Goal: Find specific page/section: Find specific page/section

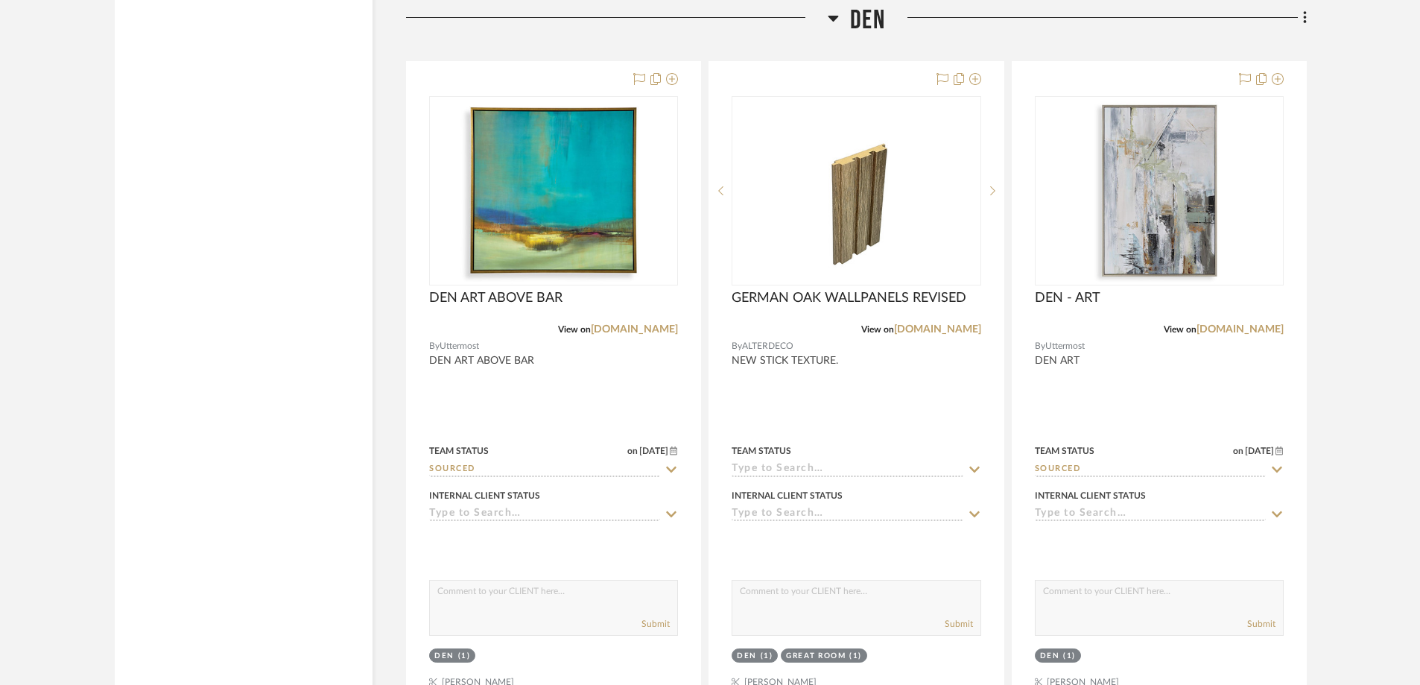
scroll to position [3243, 0]
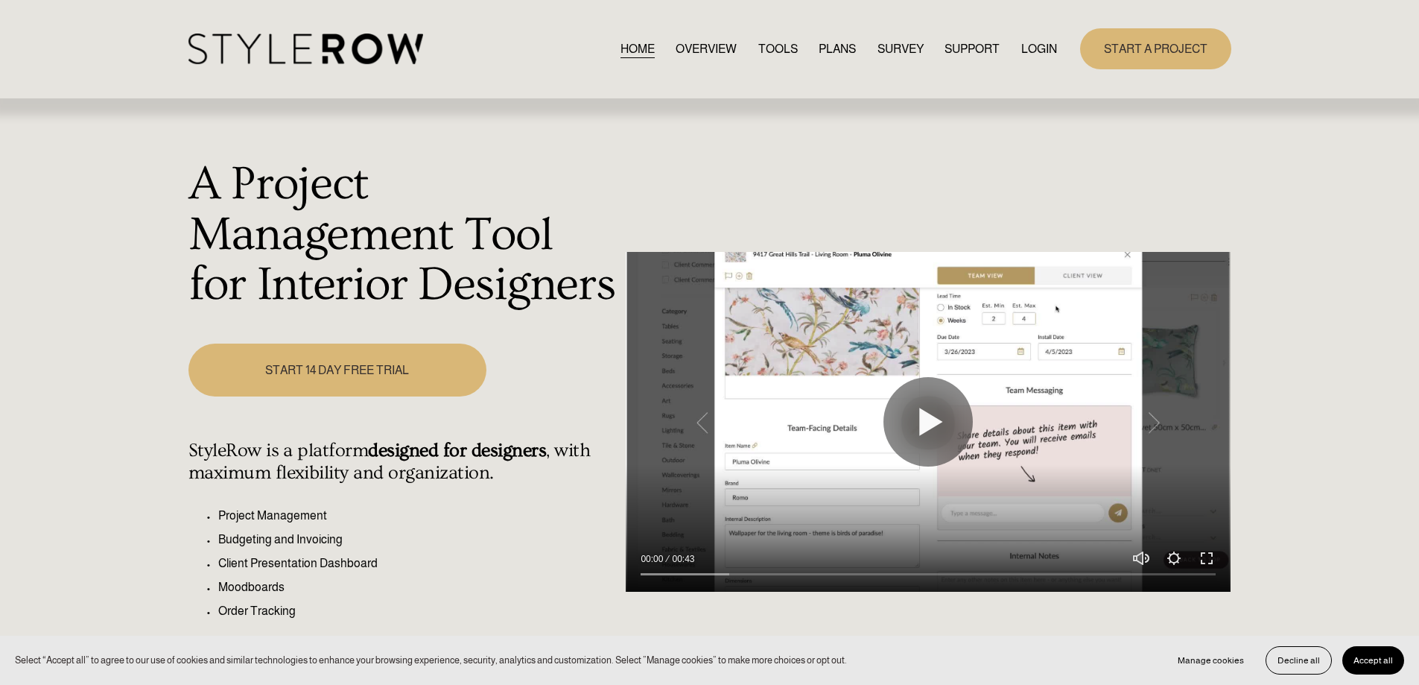
click at [1044, 45] on link "LOGIN" at bounding box center [1039, 49] width 36 height 20
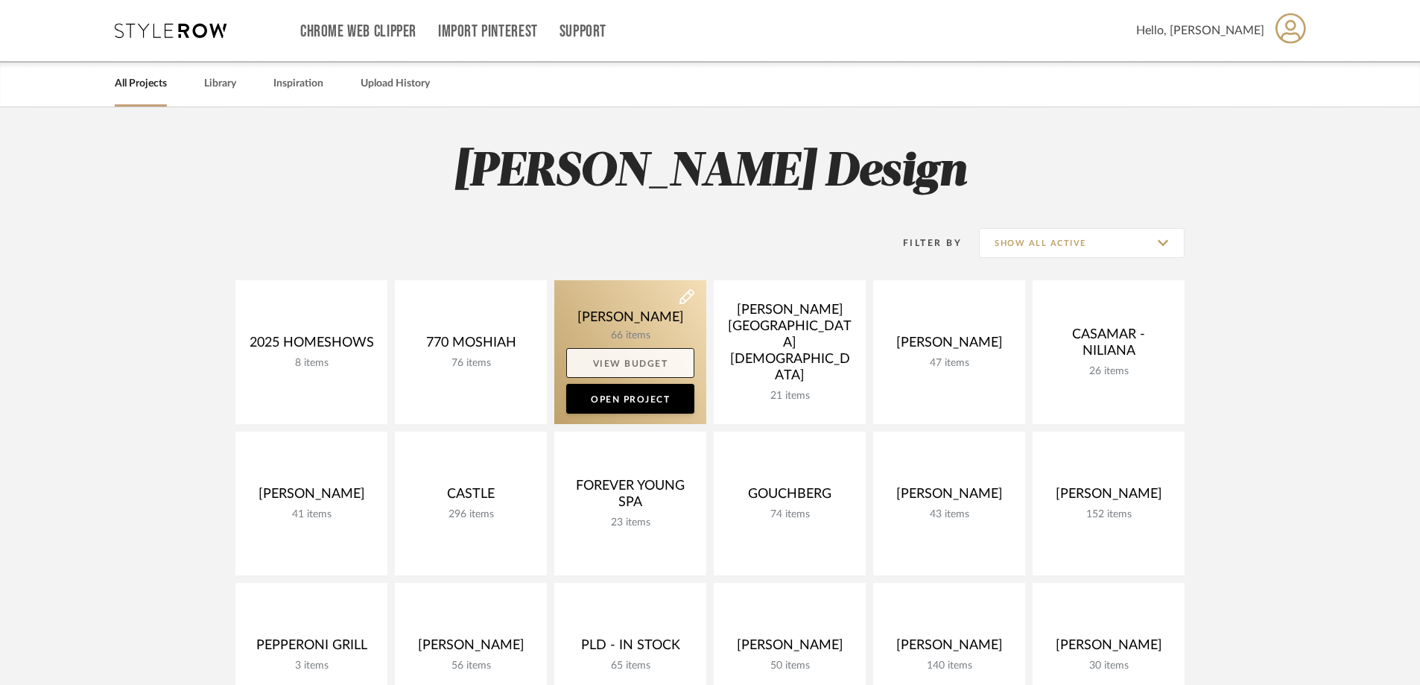
click at [630, 376] on link "View Budget" at bounding box center [630, 363] width 128 height 30
click at [627, 400] on link "Open Project" at bounding box center [630, 399] width 128 height 30
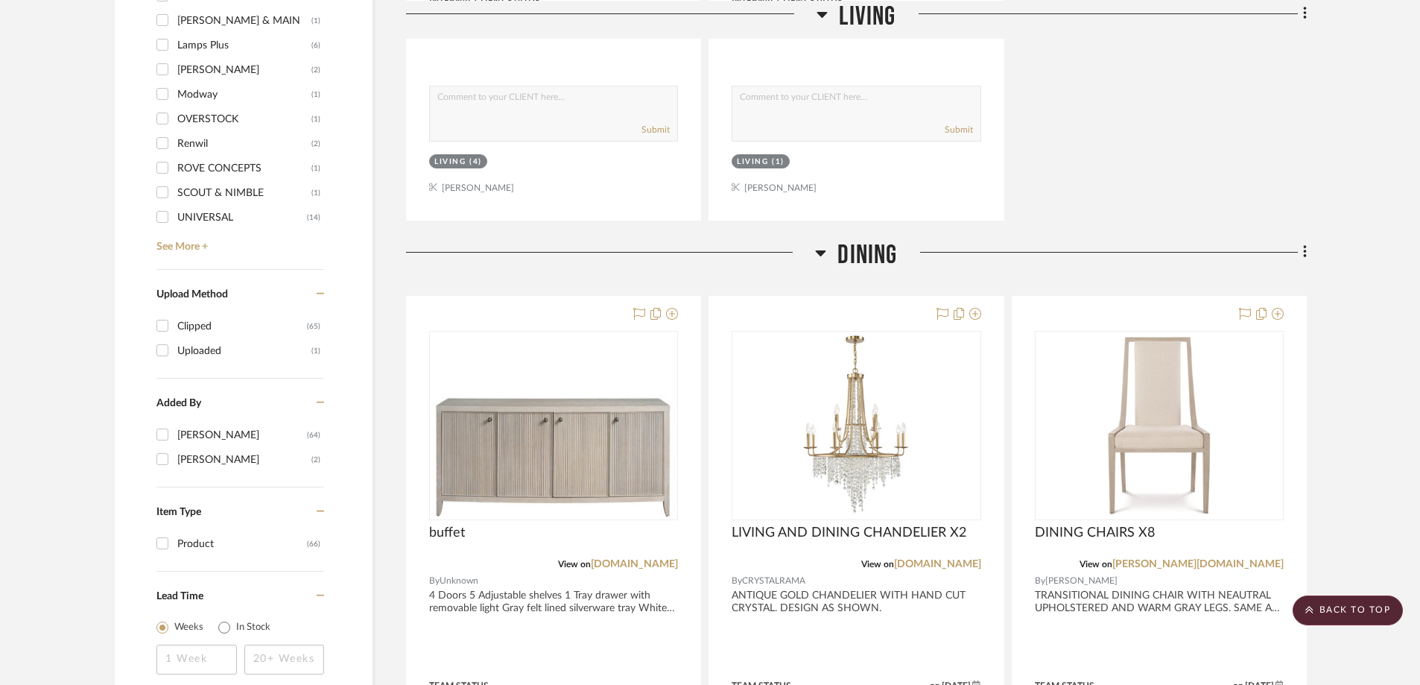
scroll to position [1451, 0]
